Goal: Information Seeking & Learning: Learn about a topic

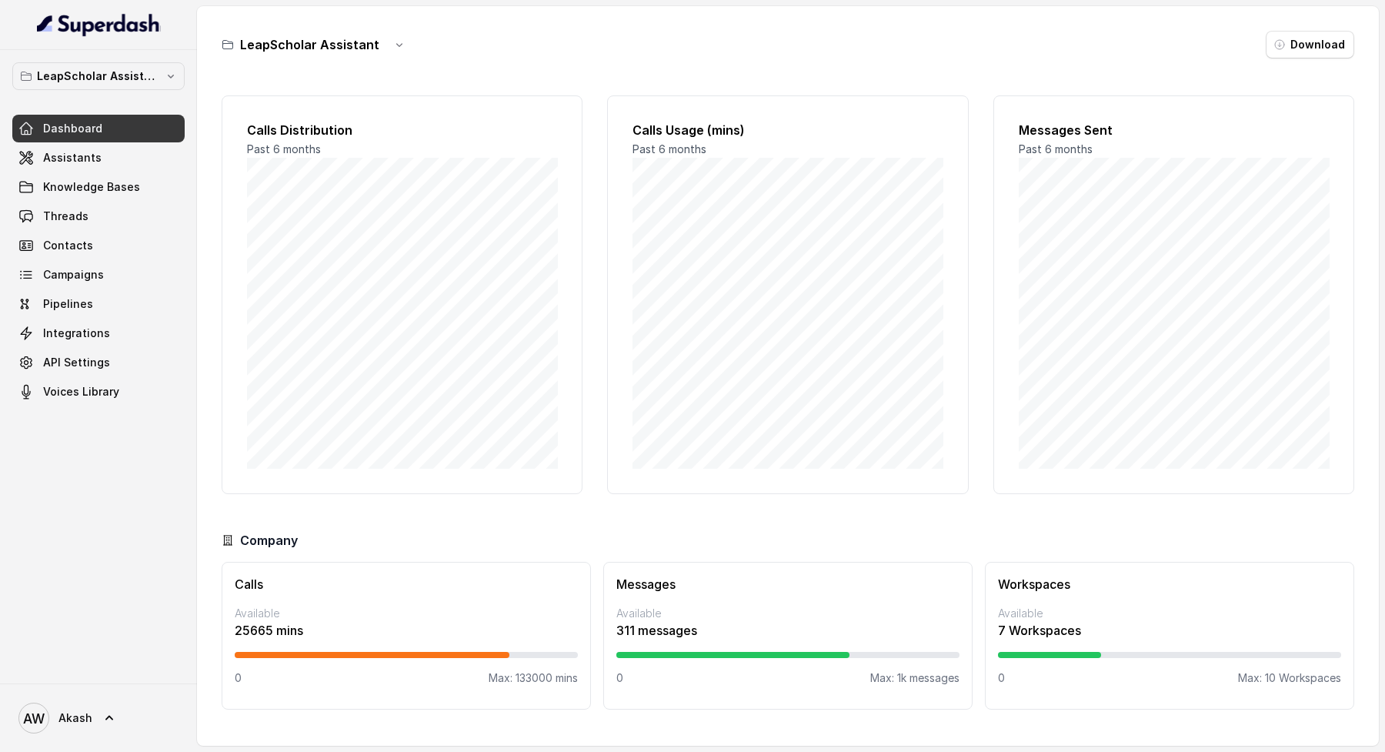
click at [603, 29] on div "LeapScholar Assistant Download Calls Distribution Past 6 months Calls Usage (mi…" at bounding box center [788, 375] width 1182 height 739
click at [832, 50] on div "LeapScholar Assistant Download" at bounding box center [788, 45] width 1133 height 28
click at [104, 165] on link "Assistants" at bounding box center [98, 158] width 172 height 28
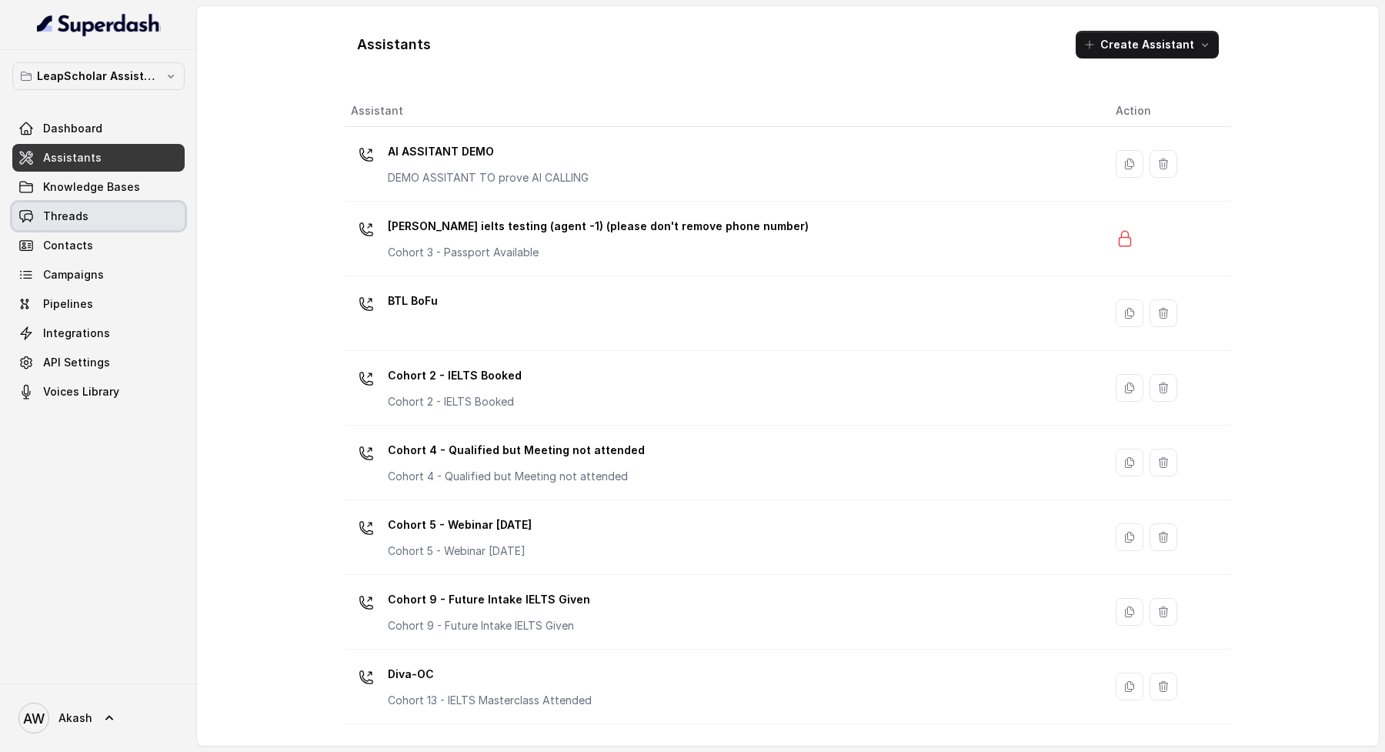
click at [103, 208] on link "Threads" at bounding box center [98, 216] width 172 height 28
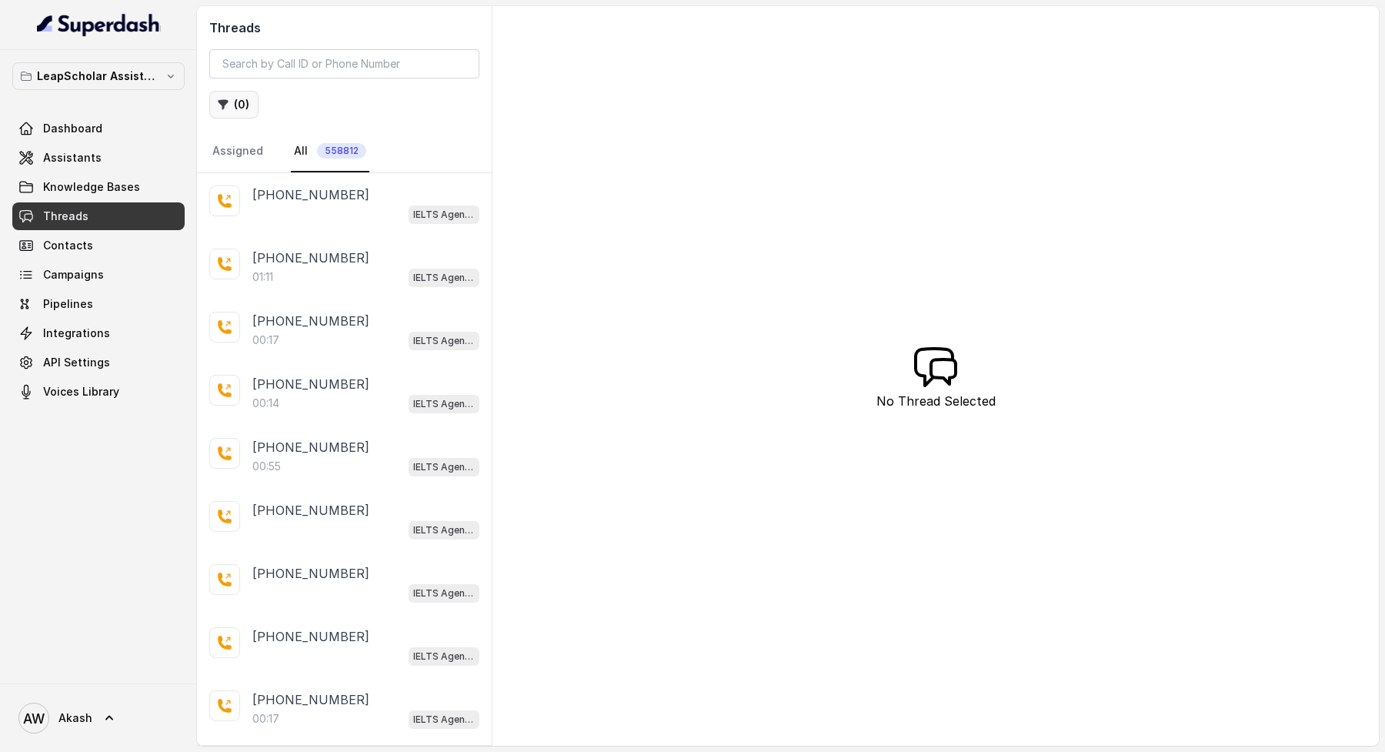
click at [229, 100] on button "( 0 )" at bounding box center [233, 105] width 49 height 28
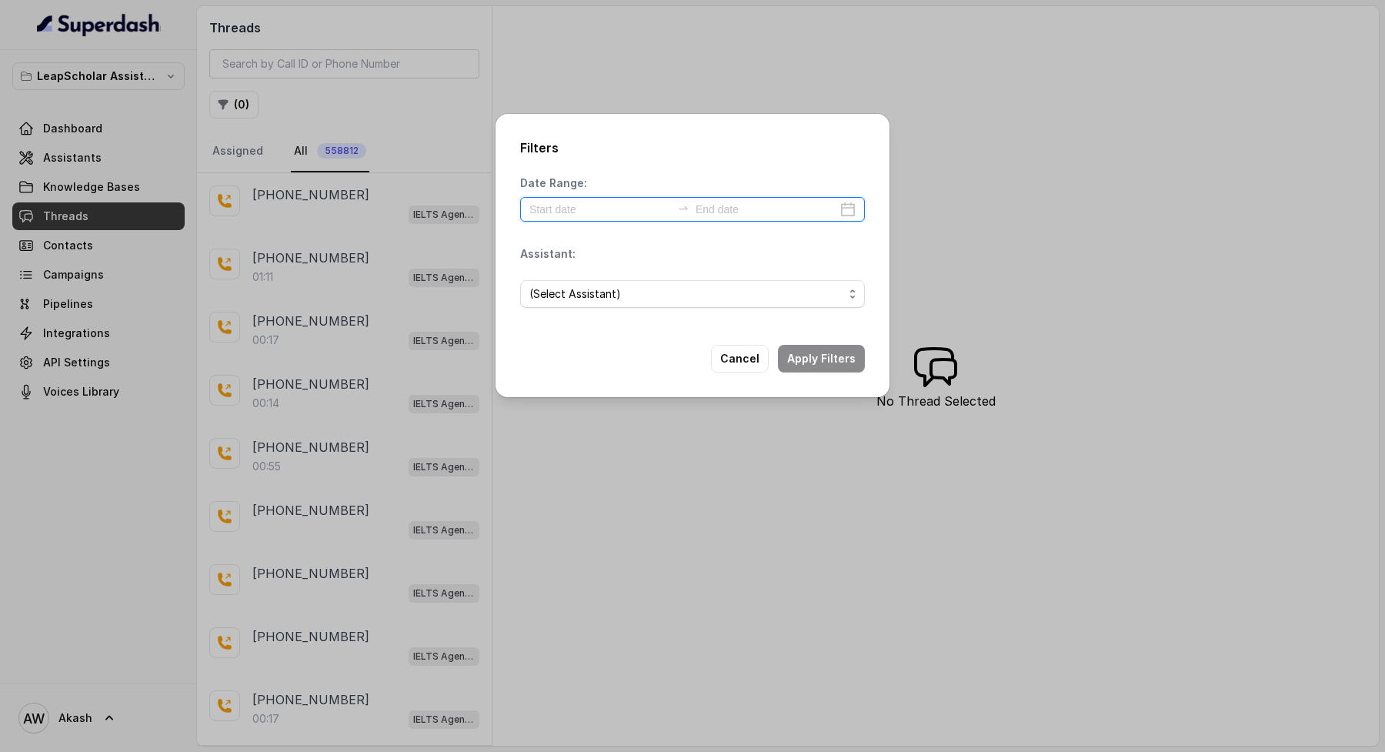
click at [578, 213] on input at bounding box center [600, 209] width 142 height 17
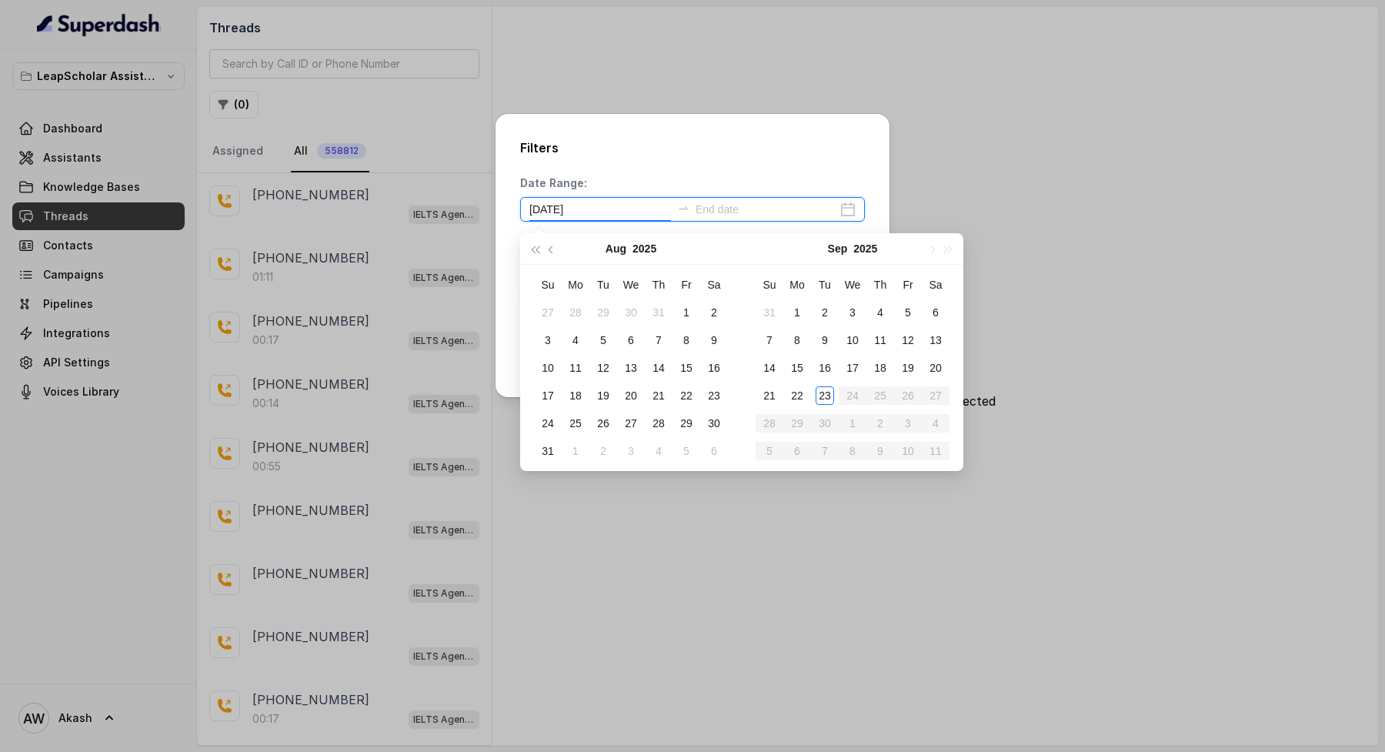
type input "[DATE]"
click at [798, 398] on div "22" at bounding box center [797, 395] width 18 height 18
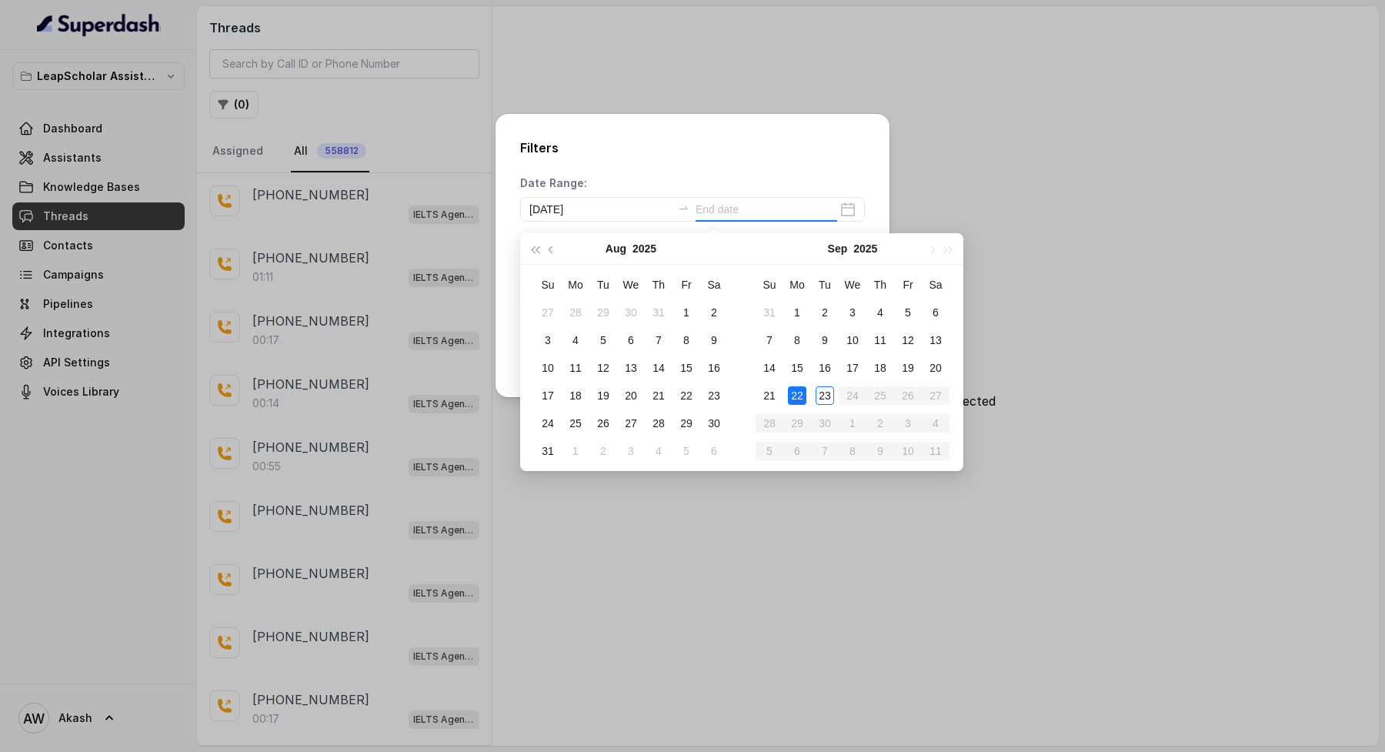
click at [798, 398] on div "22" at bounding box center [797, 395] width 18 height 18
type input "[DATE]"
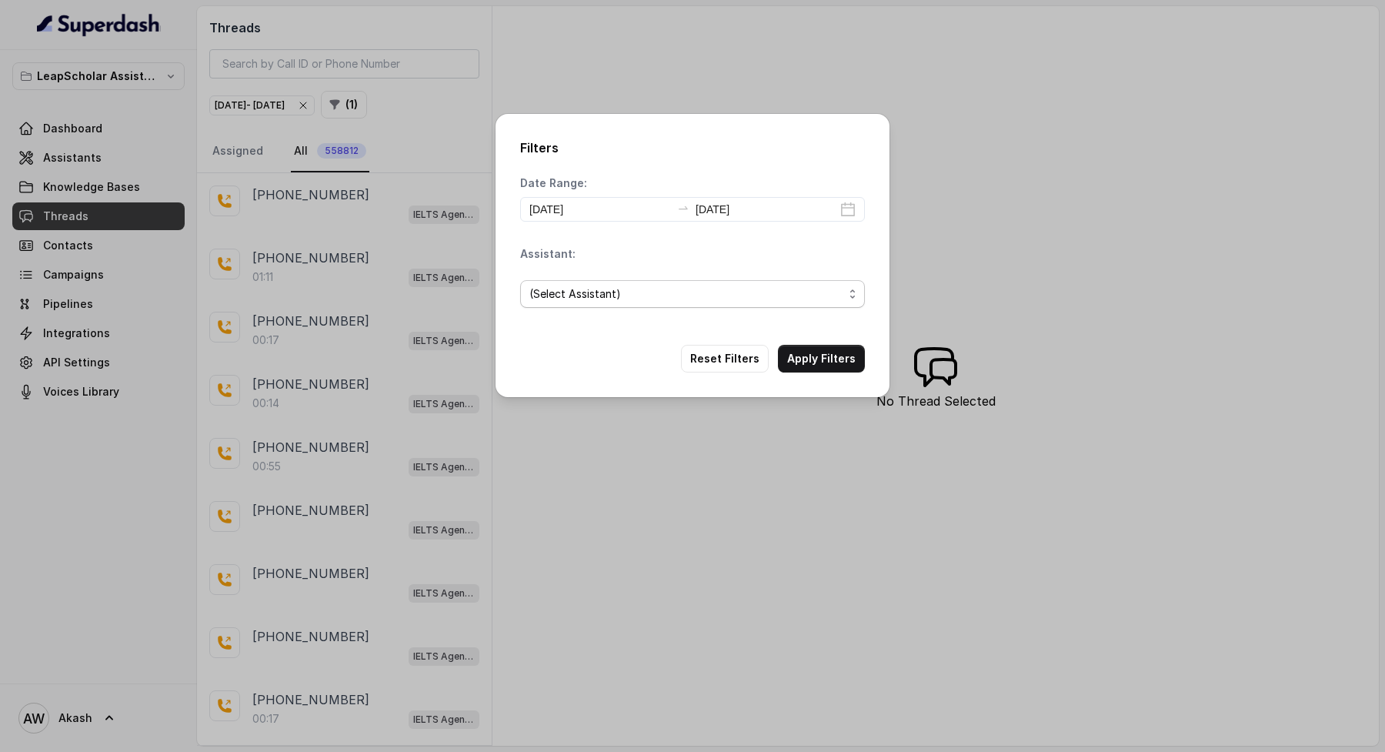
click at [632, 292] on span "(Select Assistant)" at bounding box center [686, 294] width 314 height 18
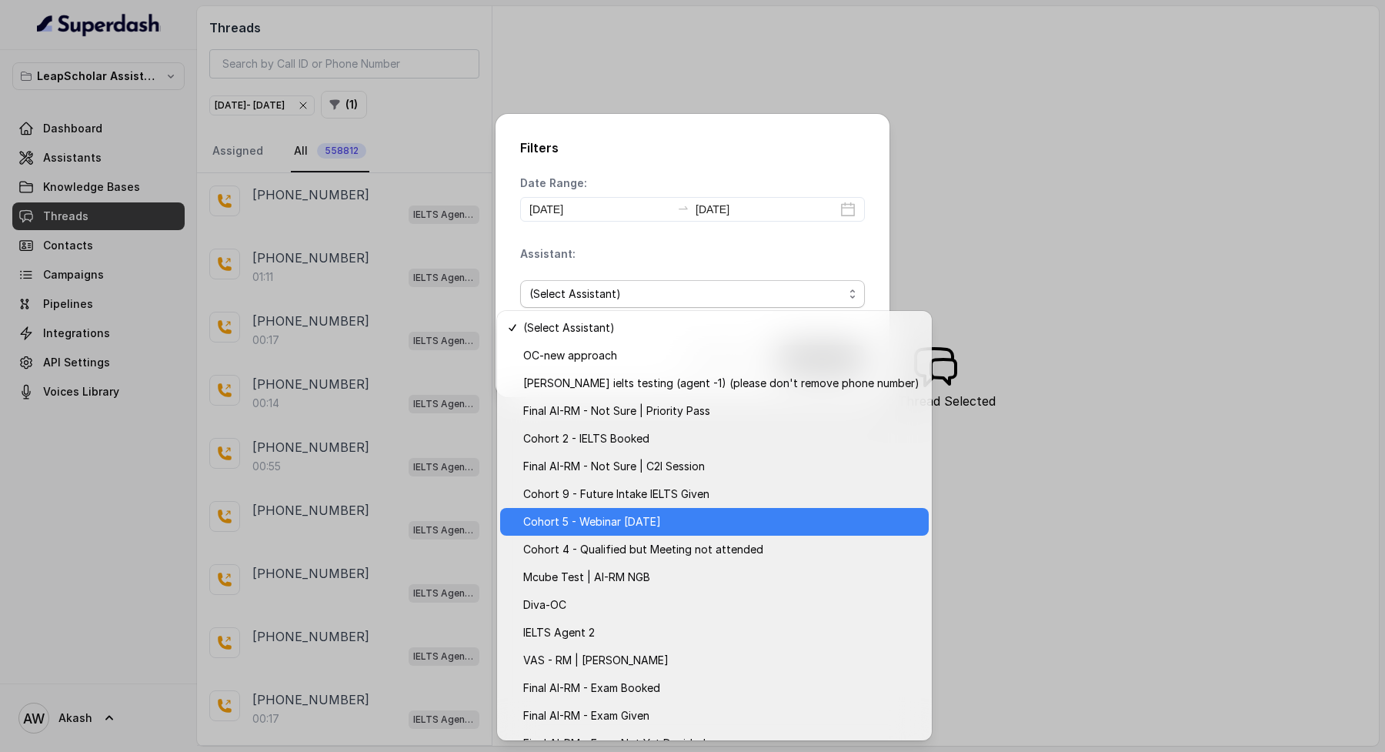
scroll to position [78, 0]
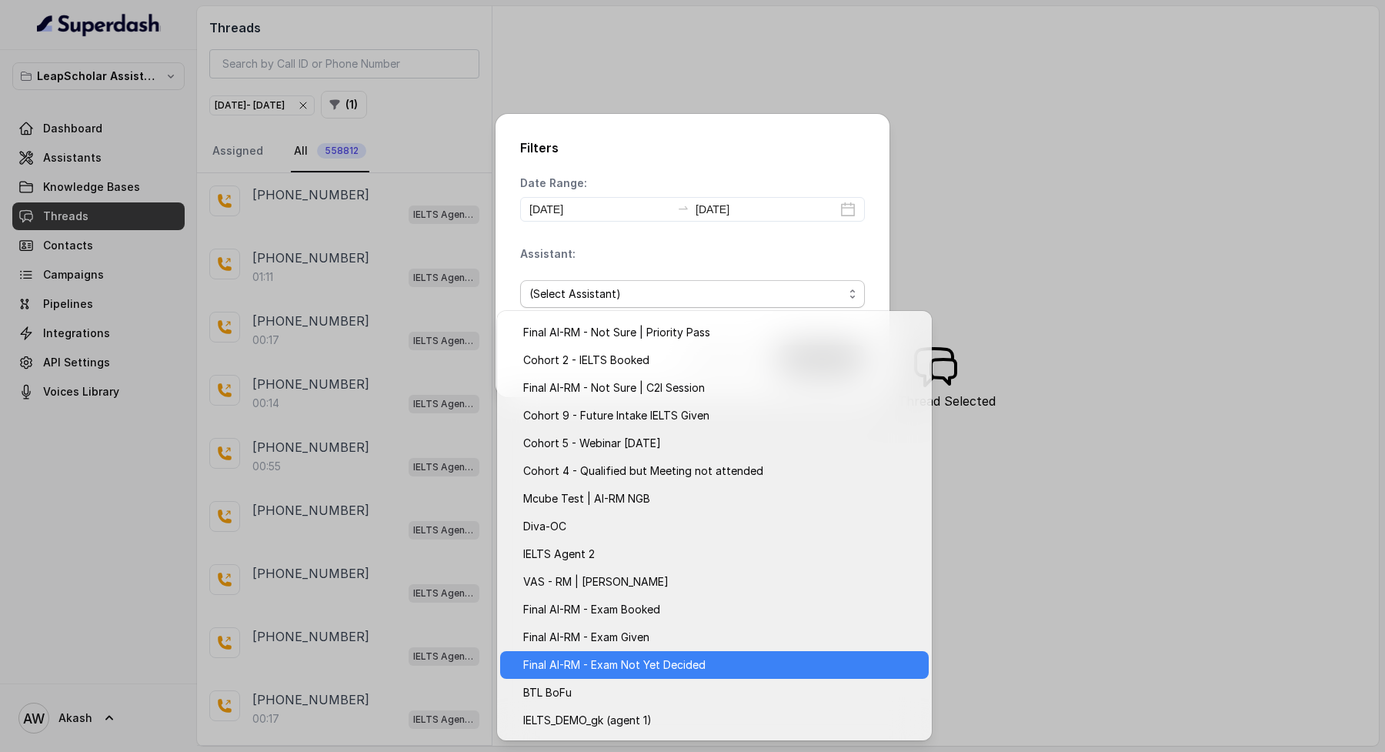
click at [661, 665] on span "Final AI-RM - Exam Not Yet Decided" at bounding box center [721, 665] width 396 height 18
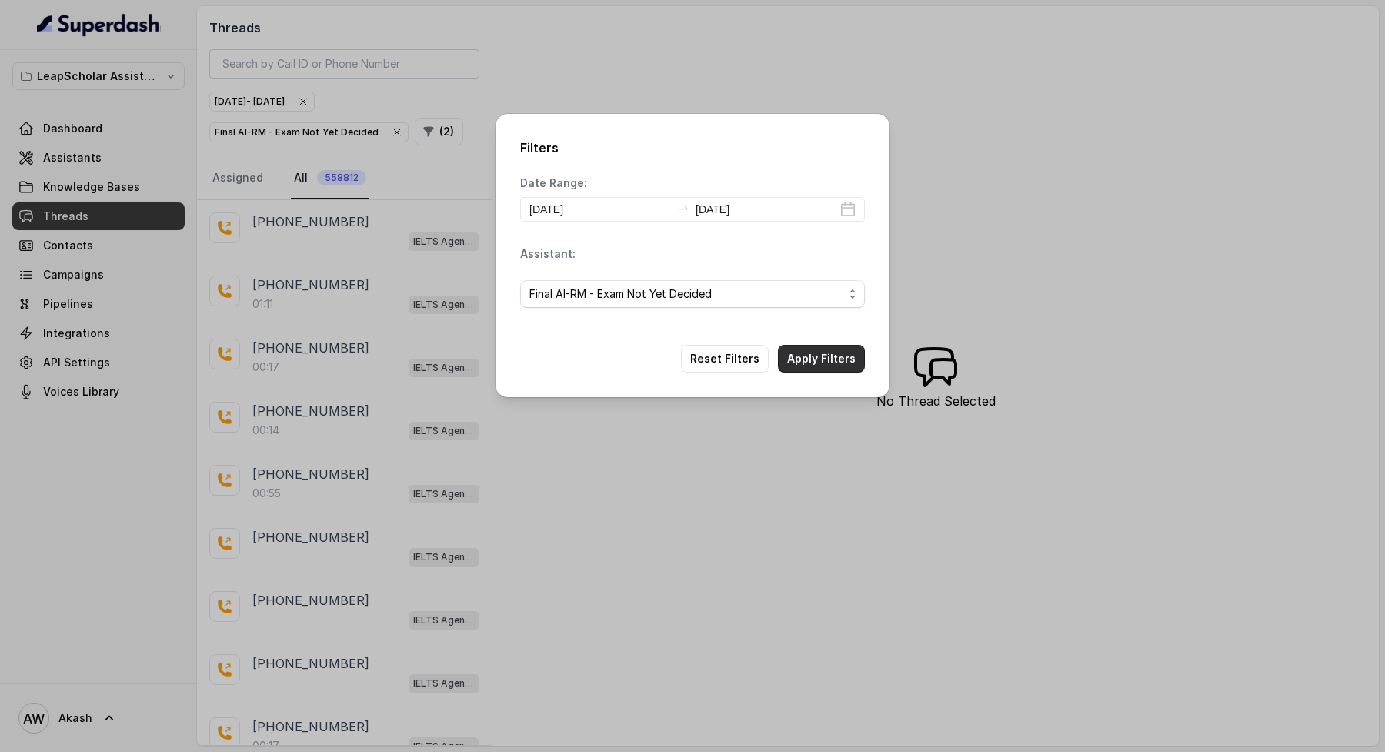
click at [831, 346] on button "Apply Filters" at bounding box center [821, 359] width 87 height 28
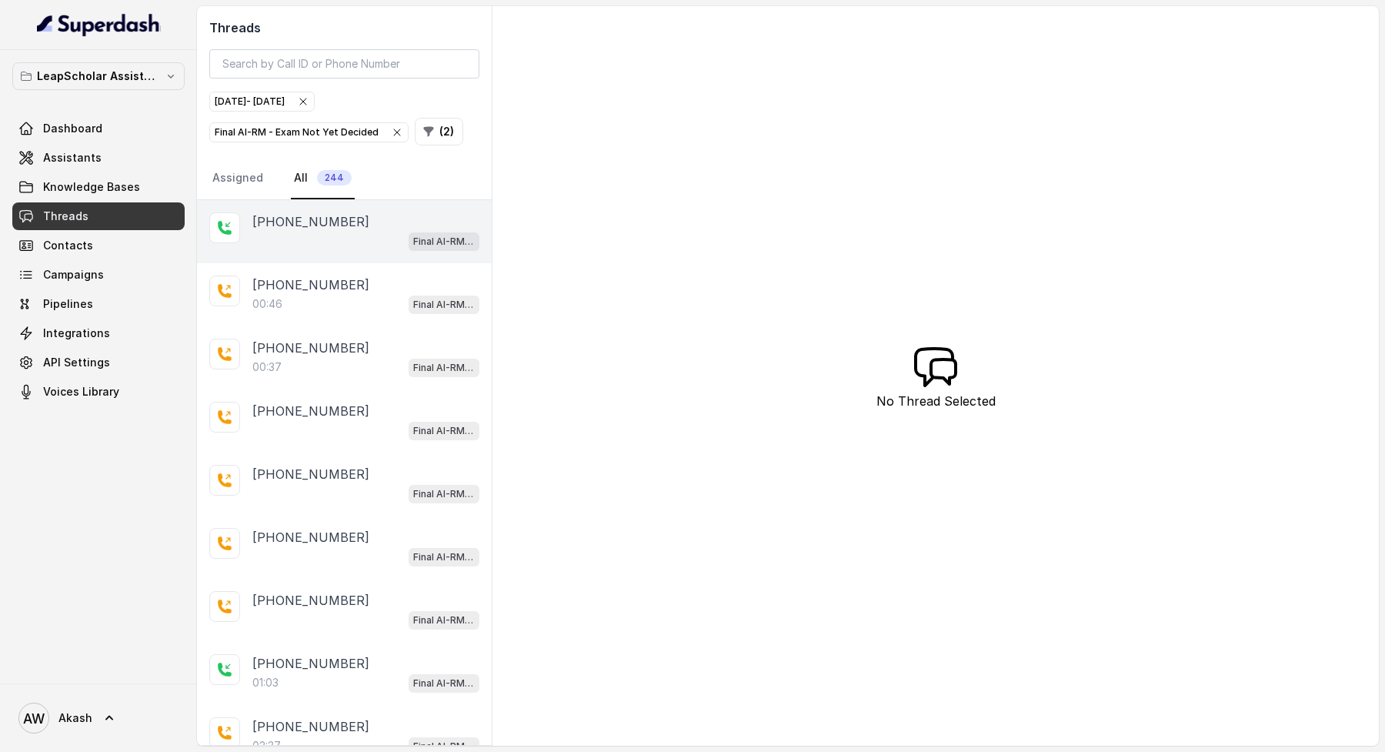
click at [344, 237] on div "Final AI-RM - Exam Not Yet Decided" at bounding box center [365, 241] width 227 height 20
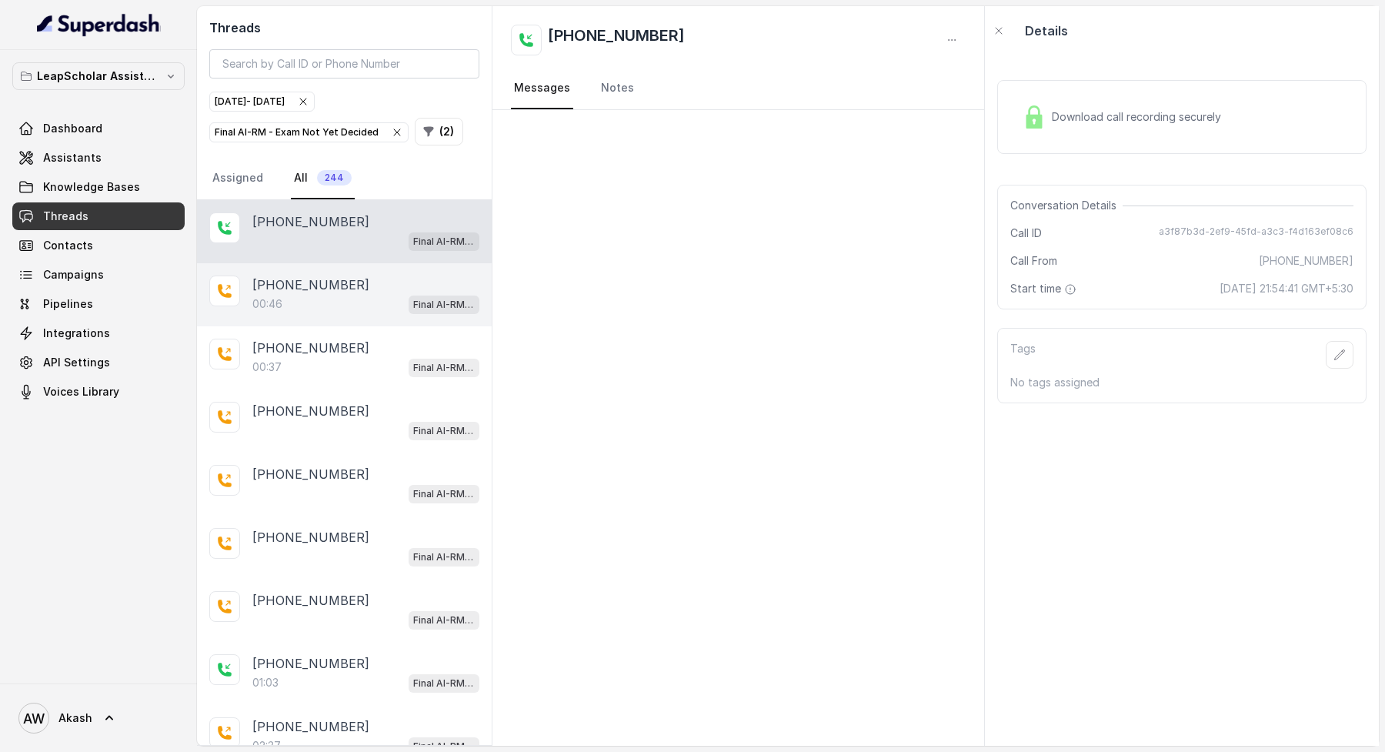
click at [353, 288] on div "[PHONE_NUMBER]" at bounding box center [365, 284] width 227 height 18
